Goal: Task Accomplishment & Management: Complete application form

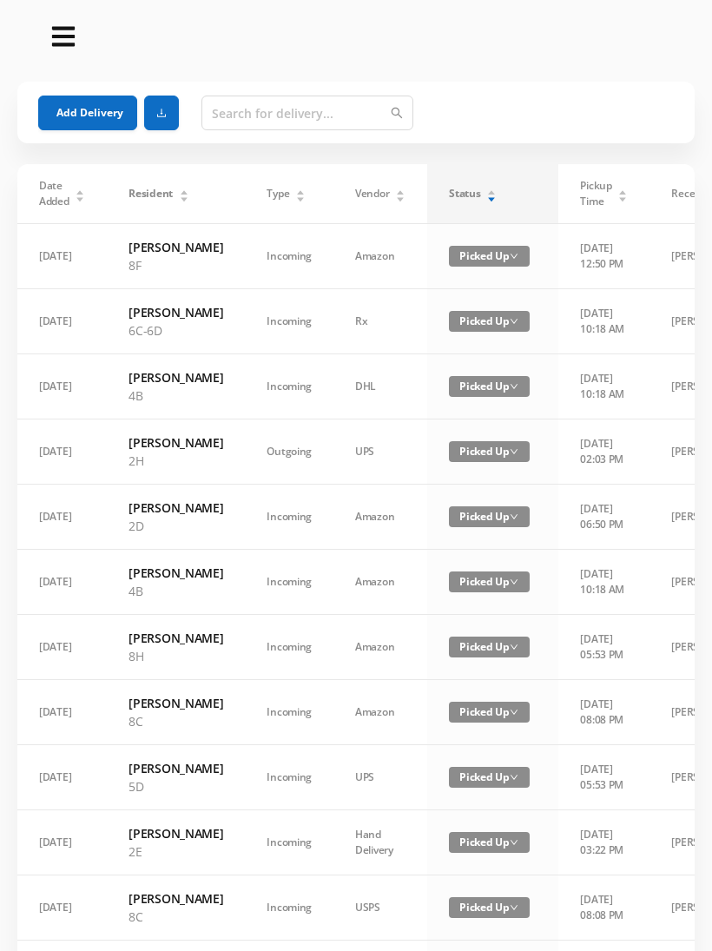
click at [482, 190] on div "Status" at bounding box center [473, 194] width 48 height 16
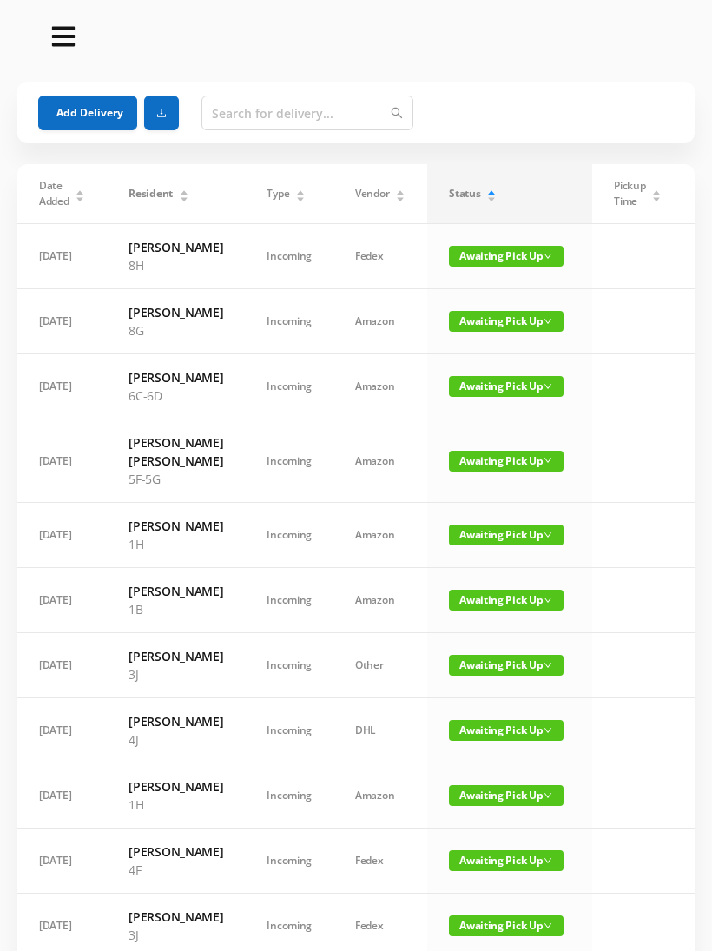
click at [104, 104] on button "Add Delivery" at bounding box center [87, 112] width 99 height 35
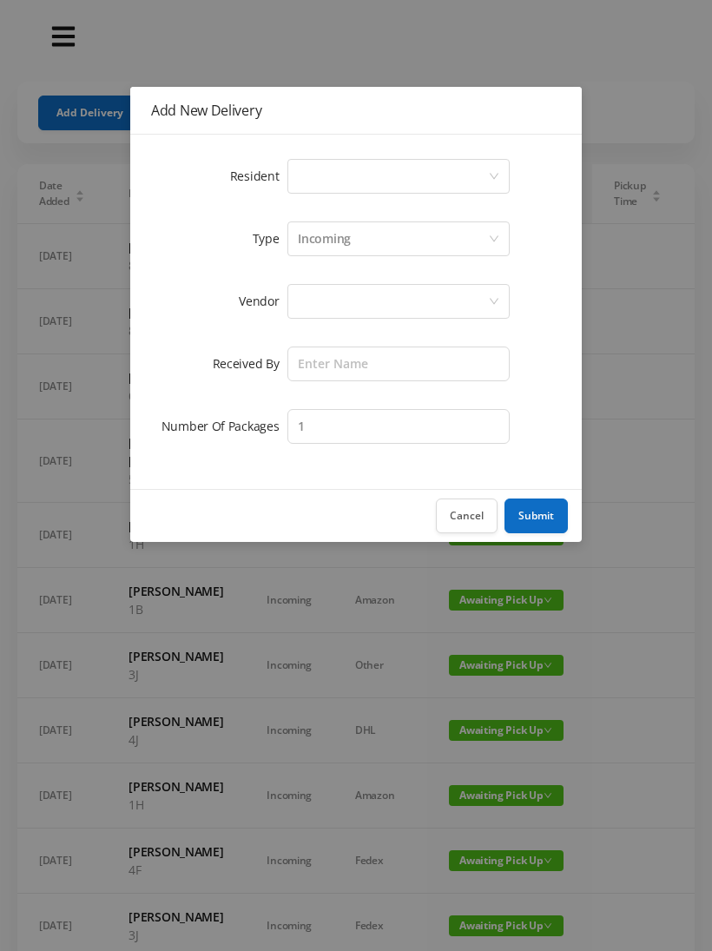
click at [490, 180] on icon "icon: down" at bounding box center [494, 176] width 10 height 10
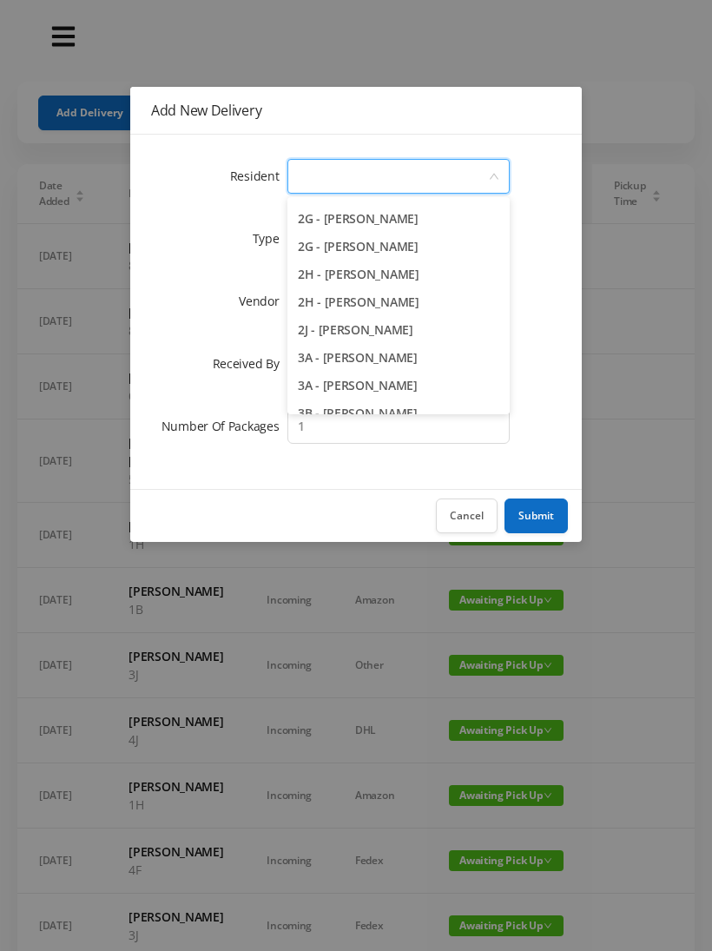
scroll to position [550, 0]
click at [381, 207] on li "2G - [PERSON_NAME]" at bounding box center [398, 221] width 222 height 28
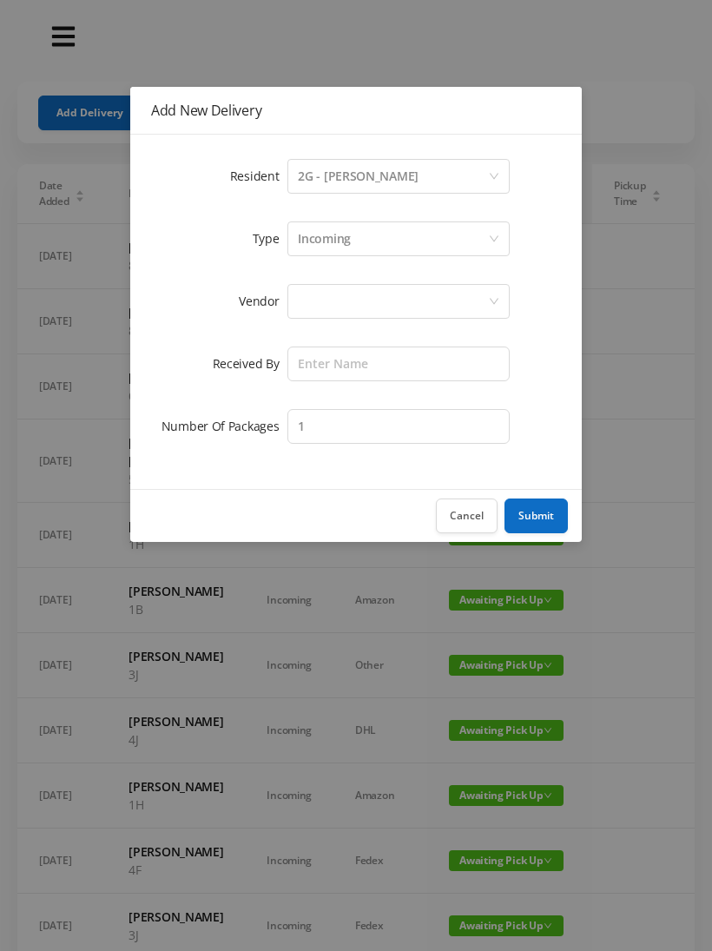
click at [395, 295] on div at bounding box center [393, 301] width 190 height 33
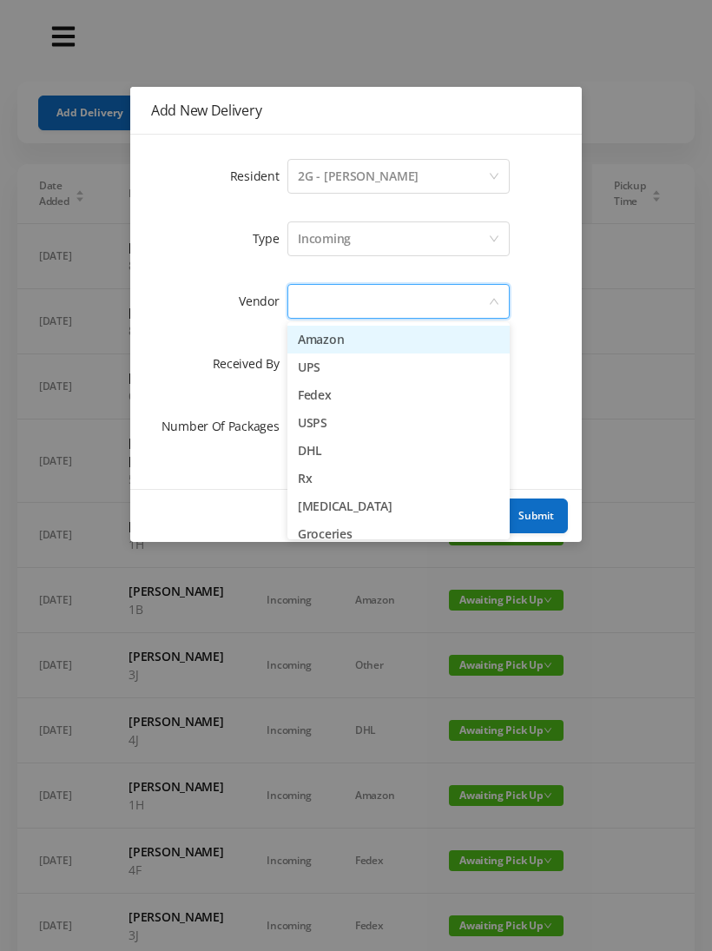
click at [317, 398] on li "Fedex" at bounding box center [398, 395] width 222 height 28
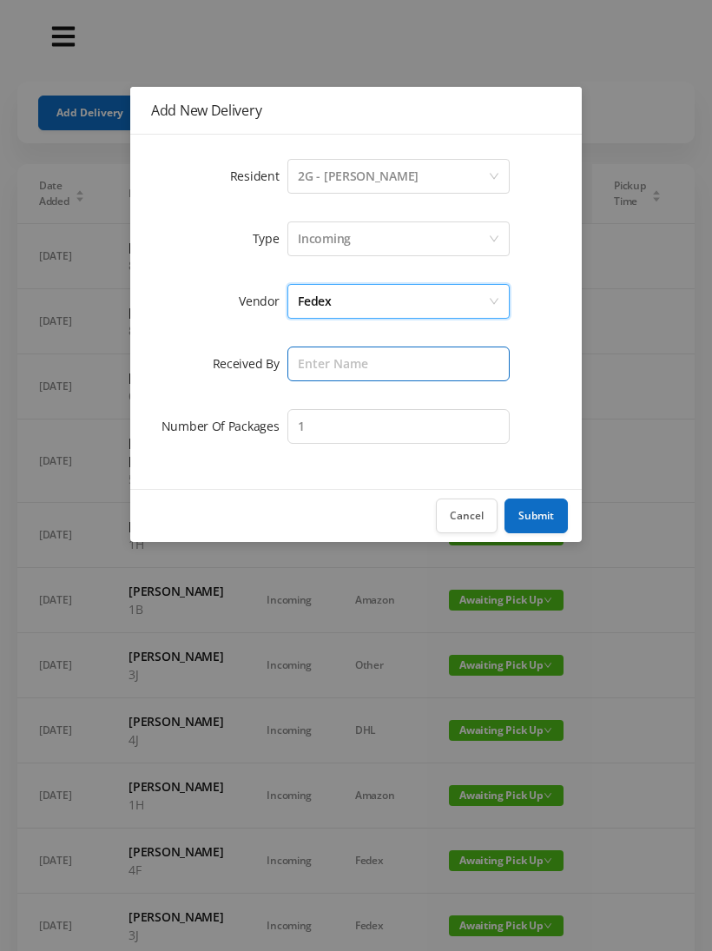
click at [454, 364] on input "text" at bounding box center [398, 363] width 222 height 35
type input "[PERSON_NAME]"
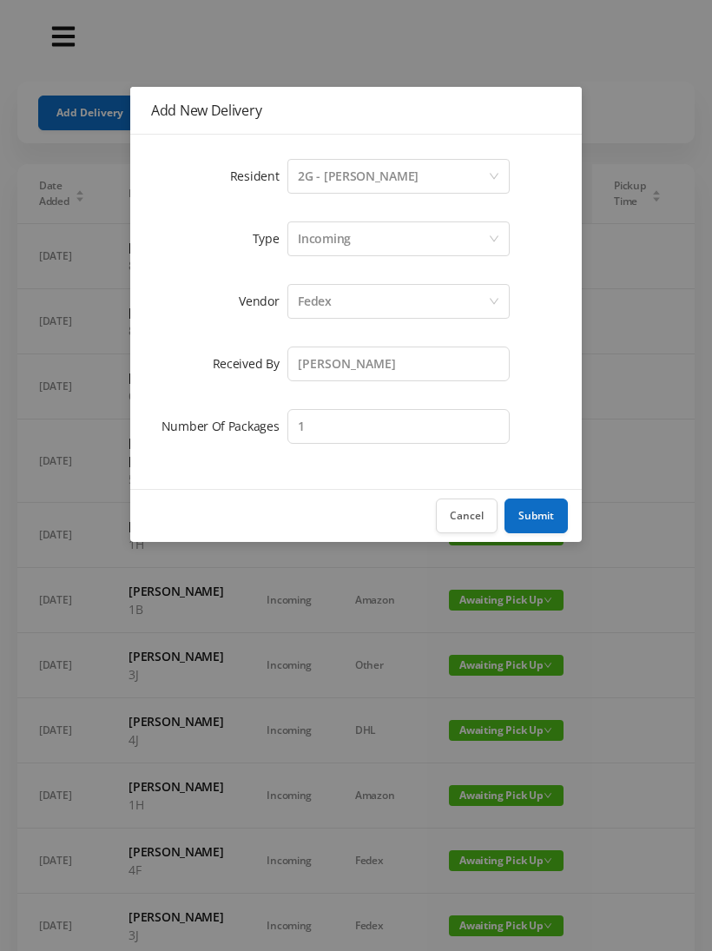
click at [528, 515] on button "Submit" at bounding box center [535, 515] width 63 height 35
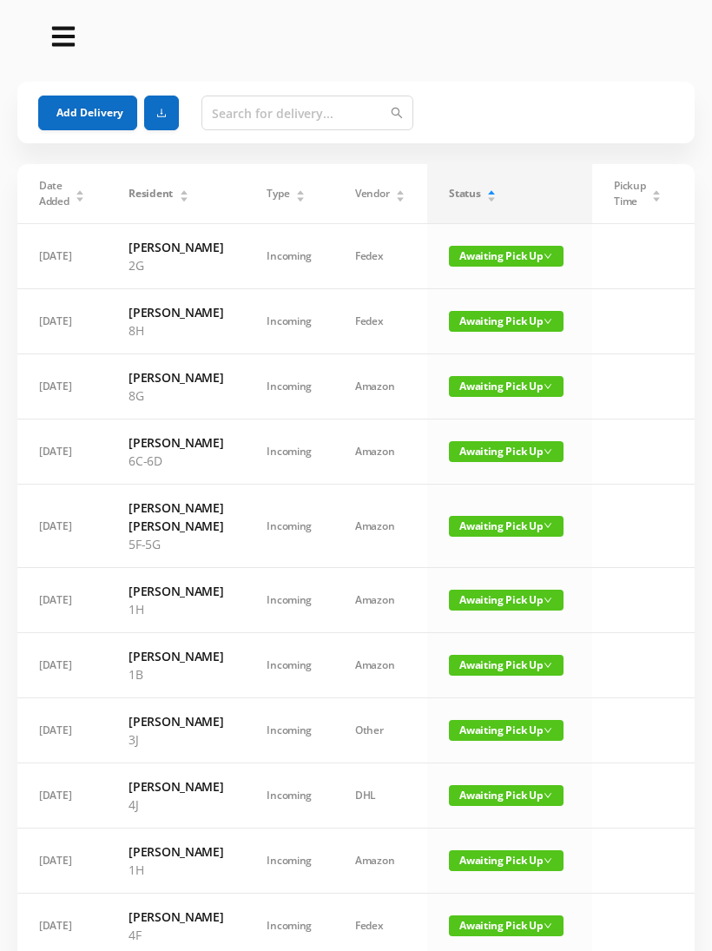
click at [83, 102] on button "Add Delivery" at bounding box center [87, 112] width 99 height 35
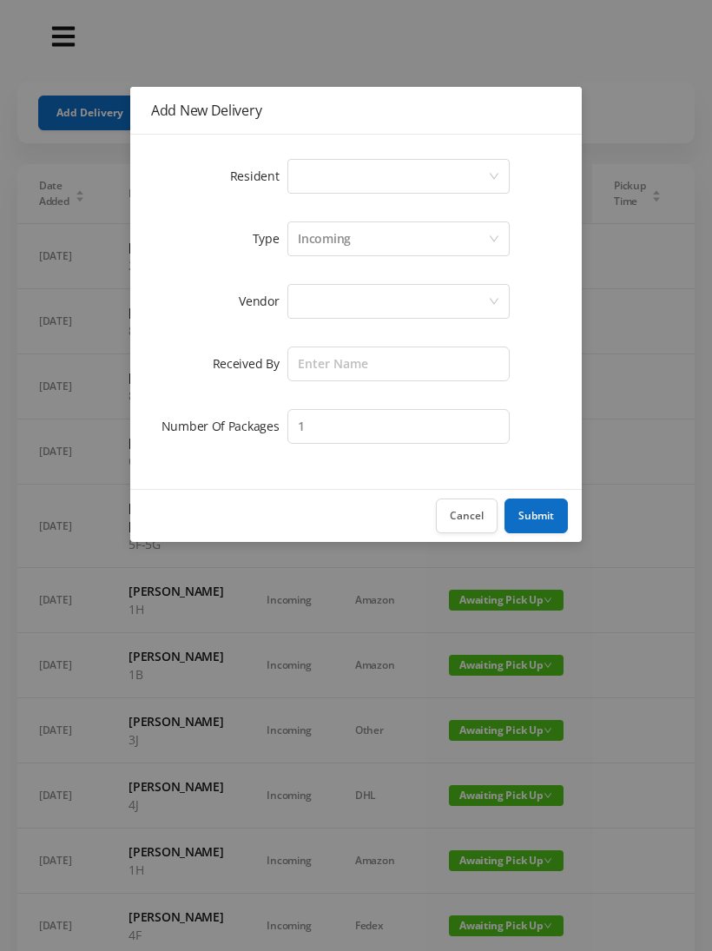
click at [476, 181] on div "Select a person" at bounding box center [393, 176] width 190 height 33
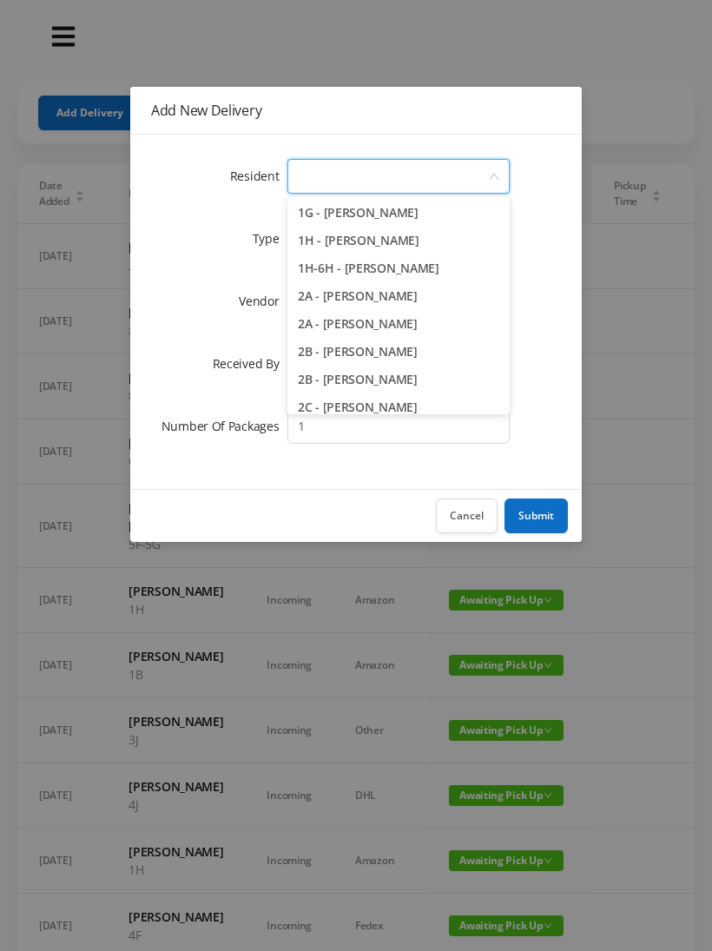
scroll to position [223, 0]
click at [373, 224] on li "1G - [PERSON_NAME]" at bounding box center [398, 214] width 222 height 28
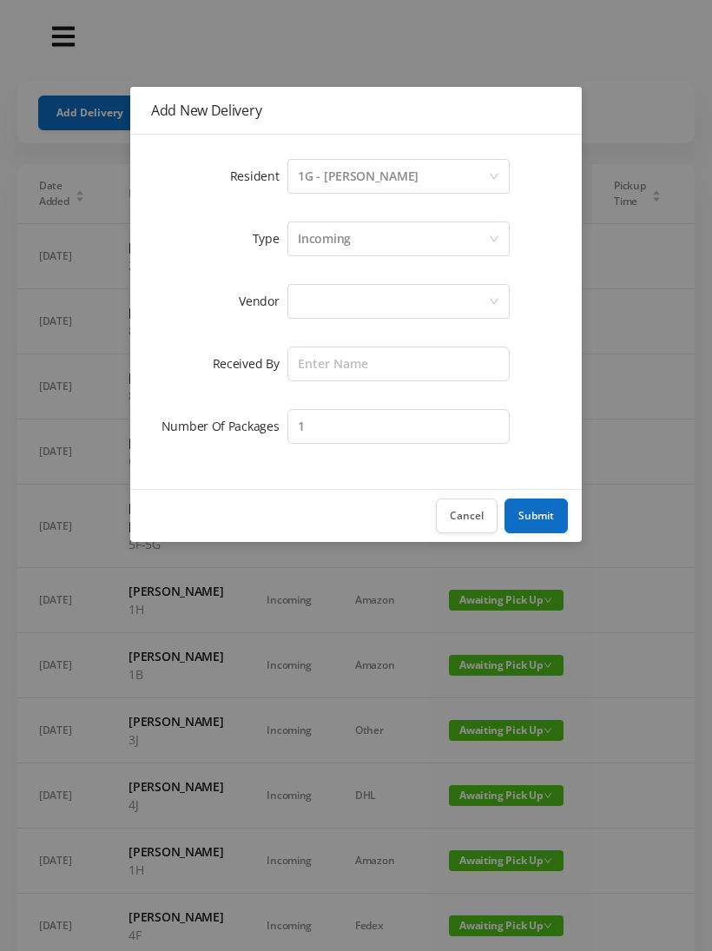
click at [398, 310] on div at bounding box center [393, 301] width 190 height 33
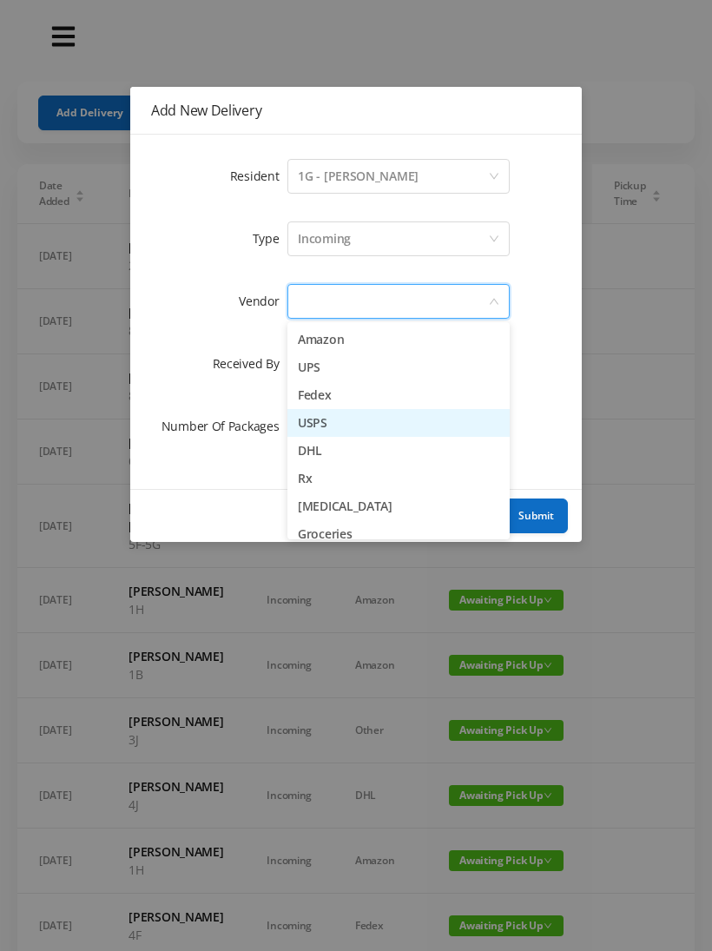
click at [336, 429] on li "USPS" at bounding box center [398, 423] width 222 height 28
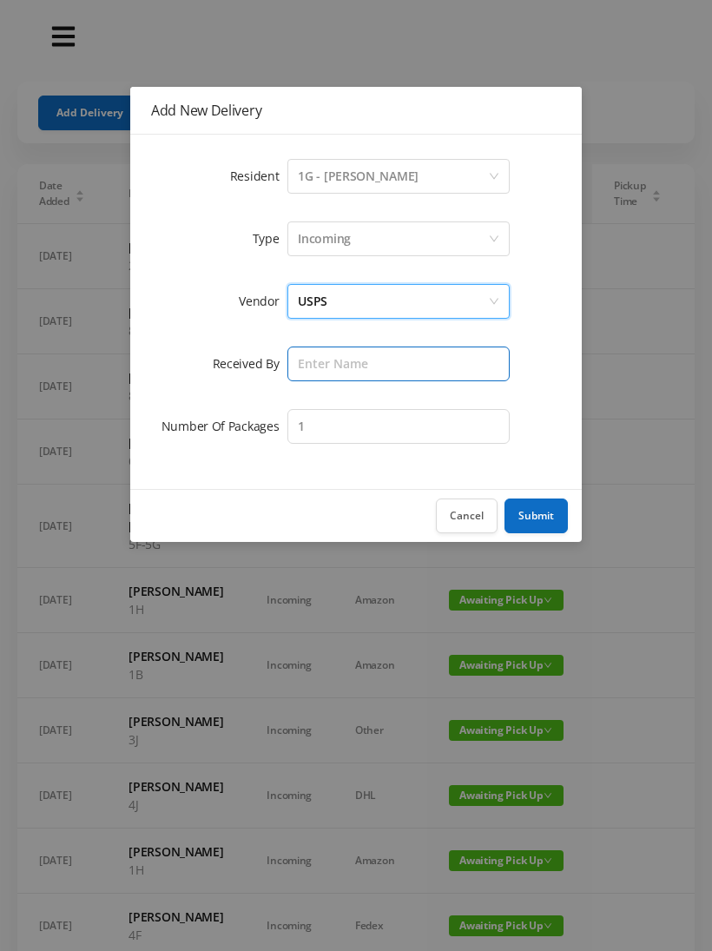
click at [383, 352] on input "text" at bounding box center [398, 363] width 222 height 35
type input "[PERSON_NAME]"
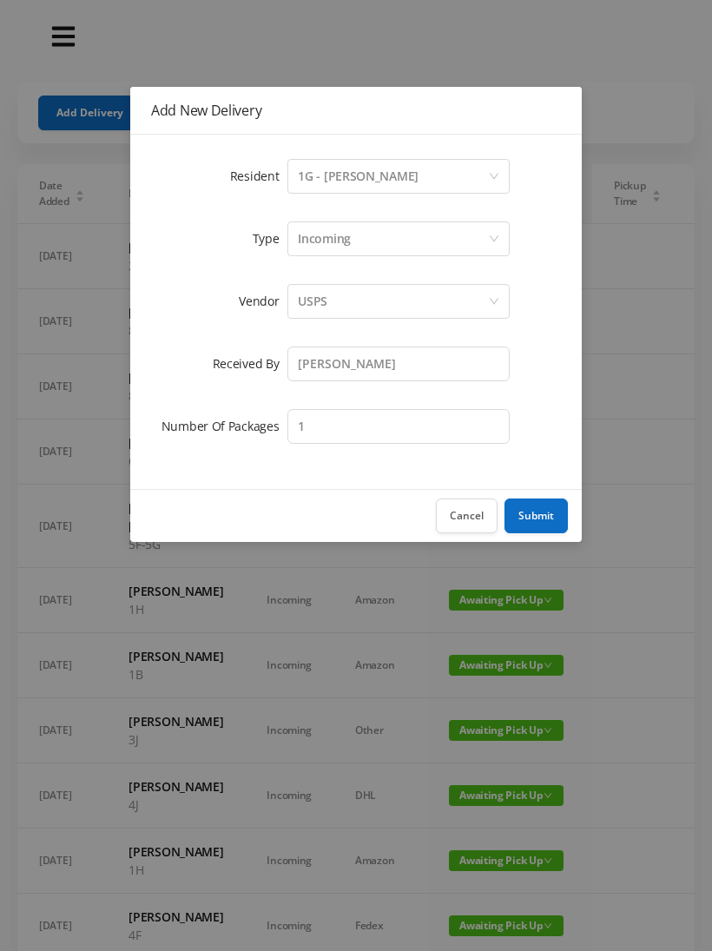
click at [545, 508] on button "Submit" at bounding box center [535, 515] width 63 height 35
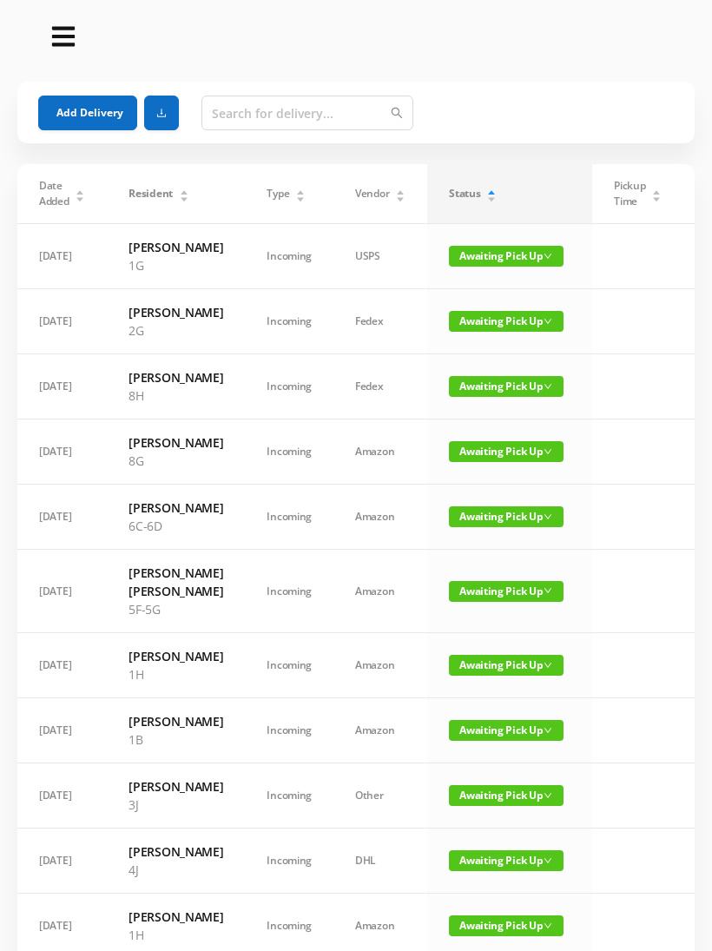
click at [66, 122] on button "Add Delivery" at bounding box center [87, 112] width 99 height 35
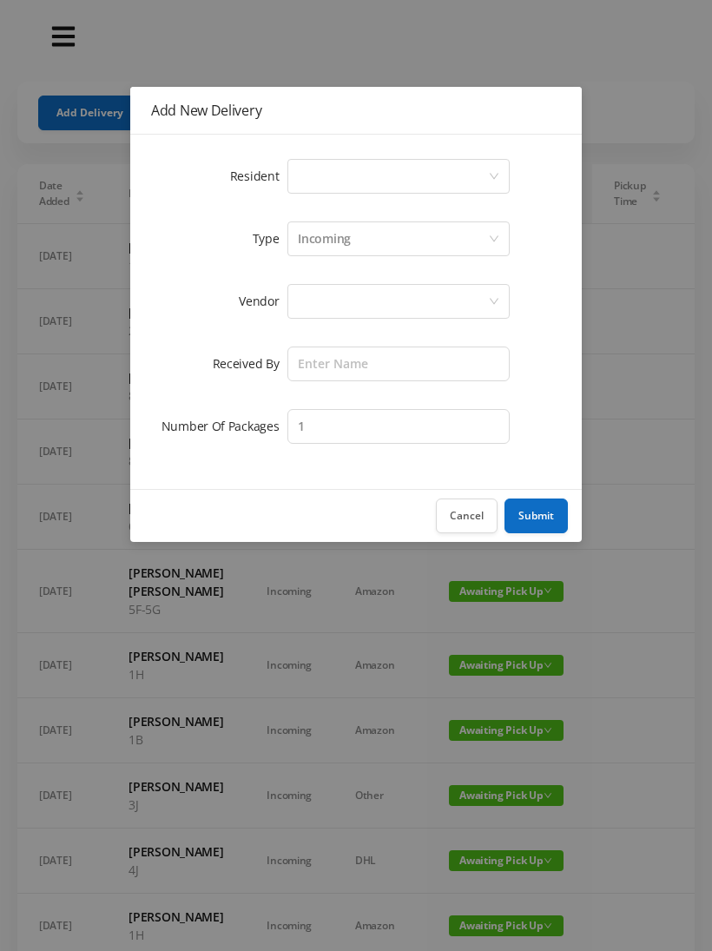
click at [482, 166] on div "Select a person" at bounding box center [393, 176] width 190 height 33
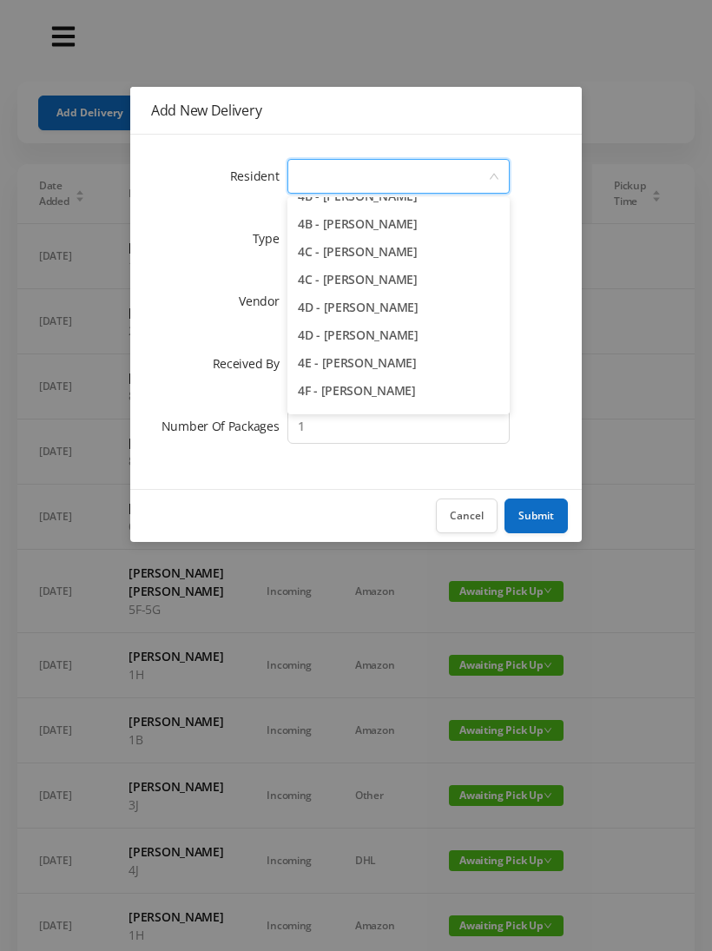
scroll to position [1018, 0]
click at [385, 312] on li "4C - [PERSON_NAME]" at bounding box center [398, 307] width 222 height 28
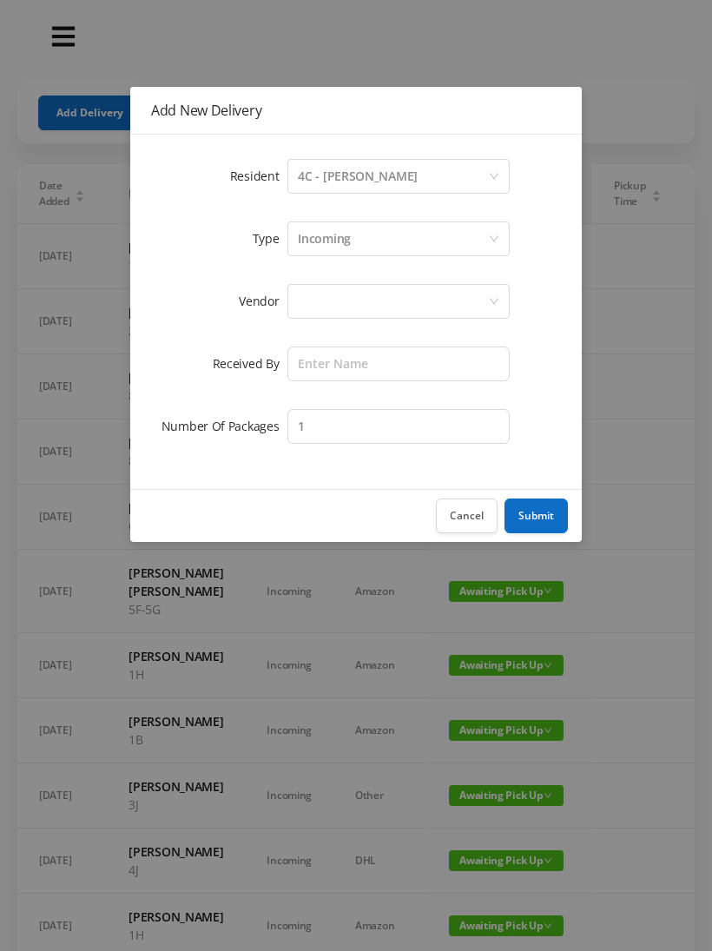
click at [444, 293] on div at bounding box center [393, 301] width 190 height 33
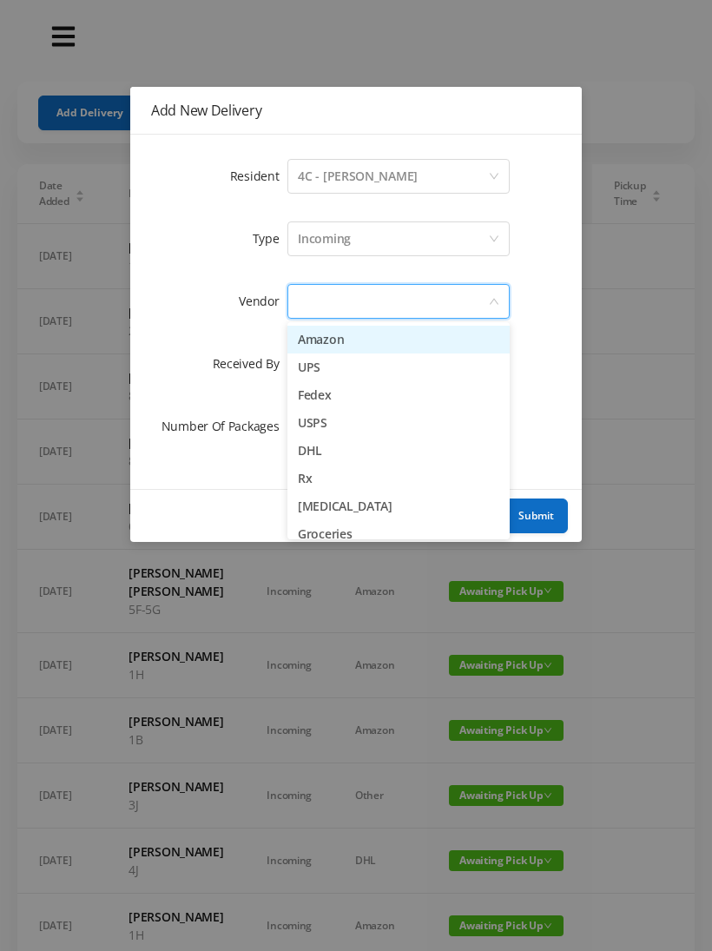
click at [339, 429] on li "USPS" at bounding box center [398, 423] width 222 height 28
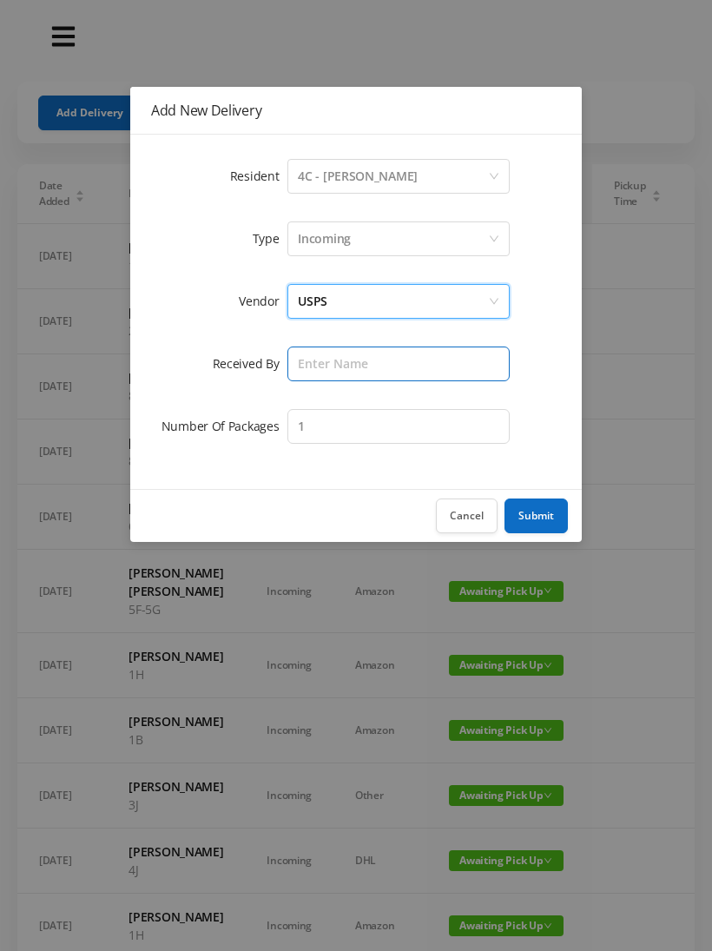
click at [396, 371] on input "text" at bounding box center [398, 363] width 222 height 35
type input "[PERSON_NAME]"
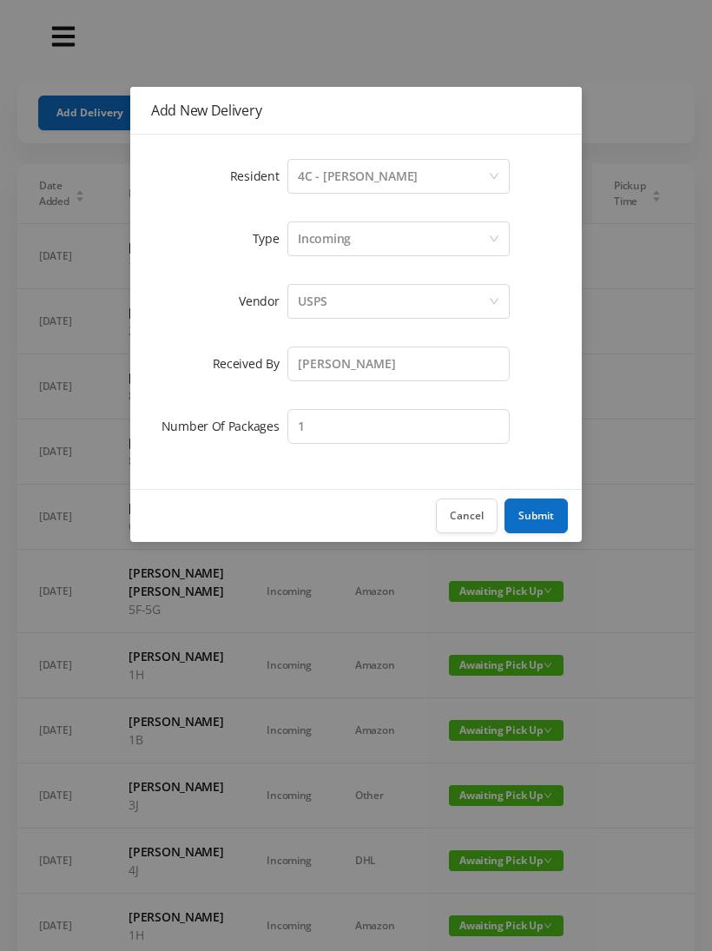
click at [546, 524] on button "Submit" at bounding box center [535, 515] width 63 height 35
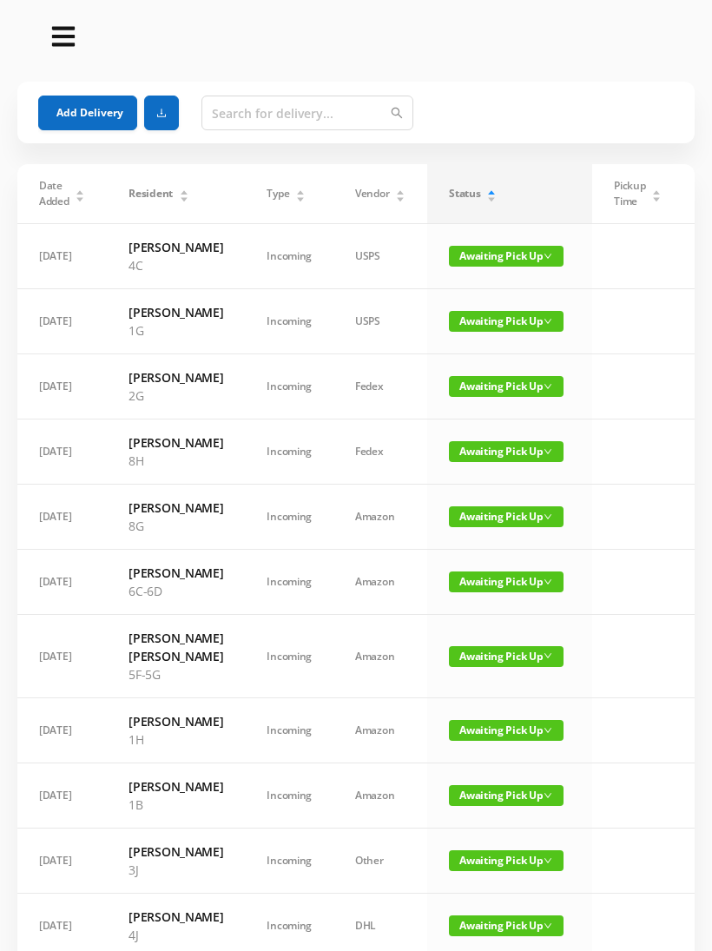
click at [71, 110] on button "Add Delivery" at bounding box center [87, 112] width 99 height 35
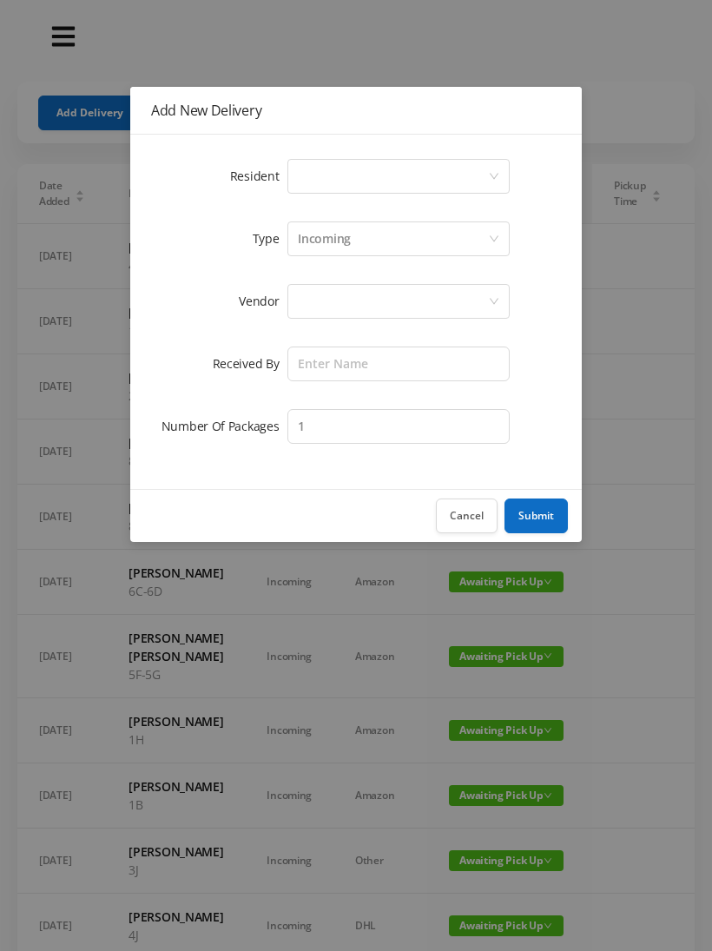
click at [487, 167] on div "Select a person" at bounding box center [393, 176] width 190 height 33
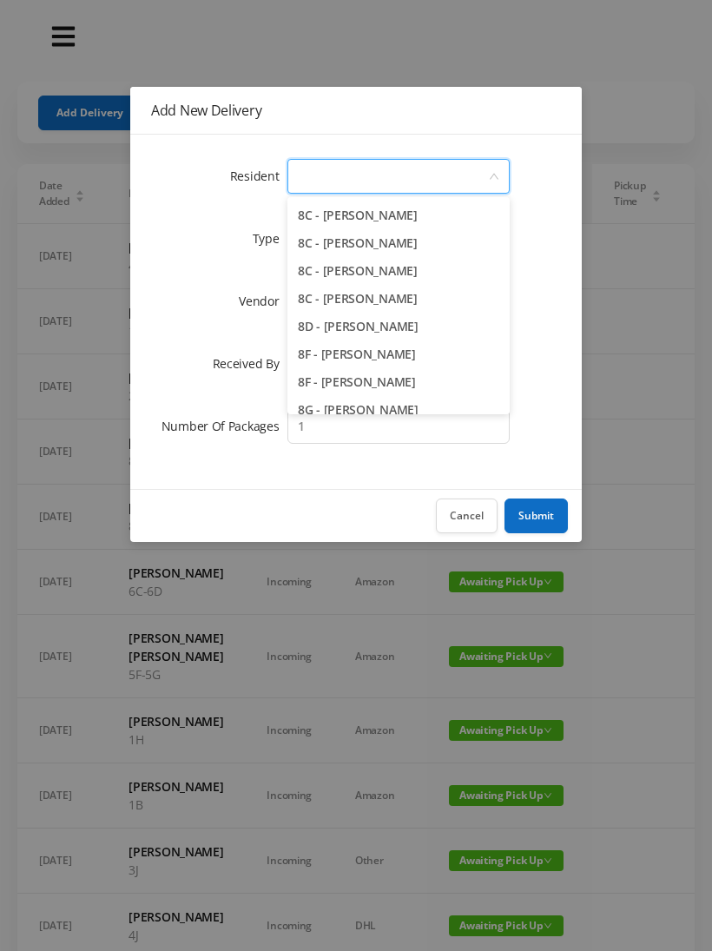
scroll to position [2332, 0]
click at [417, 306] on li "8C - [PERSON_NAME]" at bounding box center [398, 300] width 222 height 28
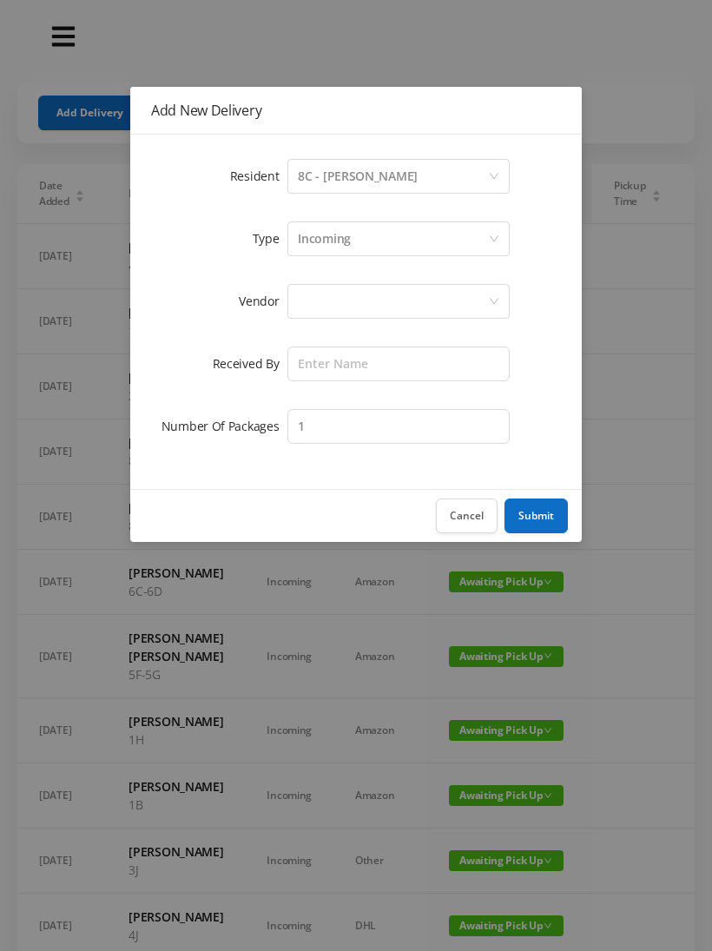
click at [449, 302] on div at bounding box center [393, 301] width 190 height 33
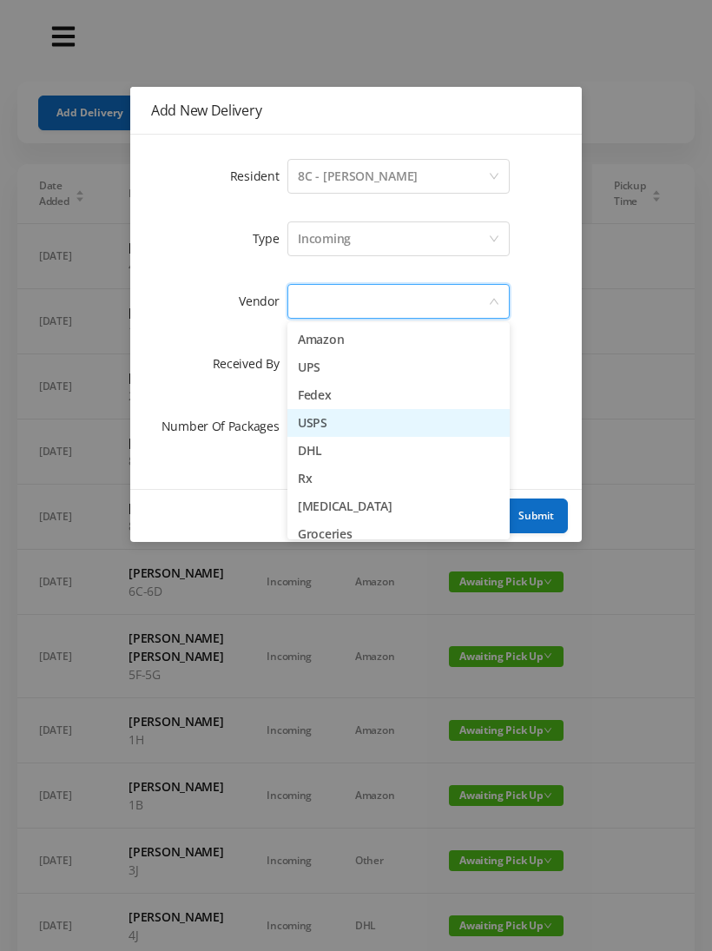
click at [328, 424] on li "USPS" at bounding box center [398, 423] width 222 height 28
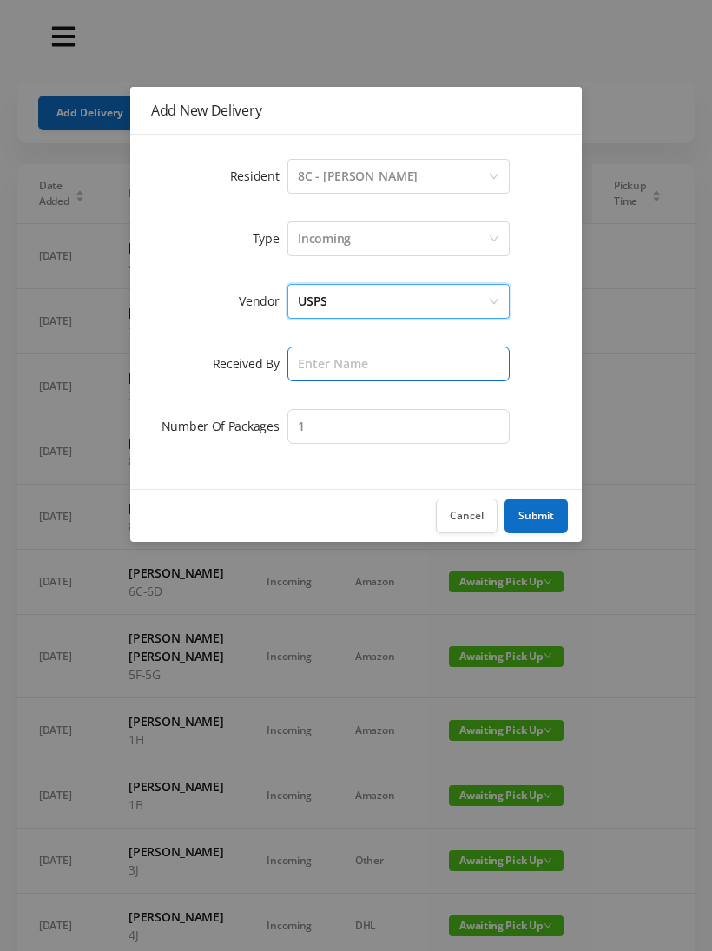
click at [414, 365] on input "text" at bounding box center [398, 363] width 222 height 35
type input "[PERSON_NAME]"
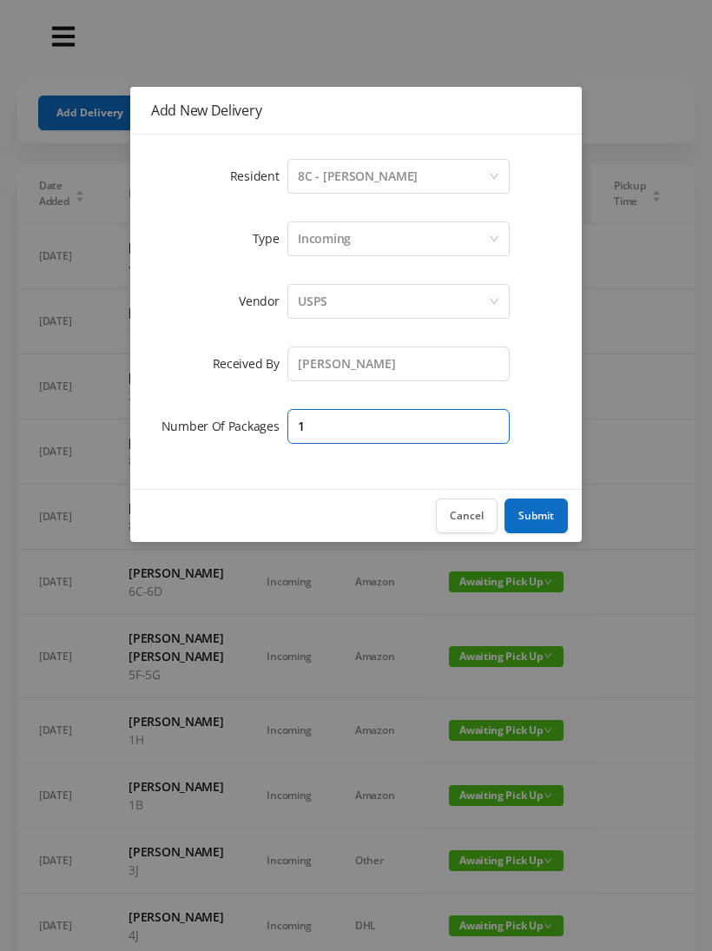
click at [378, 415] on input "1" at bounding box center [398, 426] width 222 height 35
click at [429, 431] on input "1" at bounding box center [398, 426] width 222 height 35
type input "2"
click at [547, 525] on button "Submit" at bounding box center [535, 515] width 63 height 35
